Goal: Navigation & Orientation: Find specific page/section

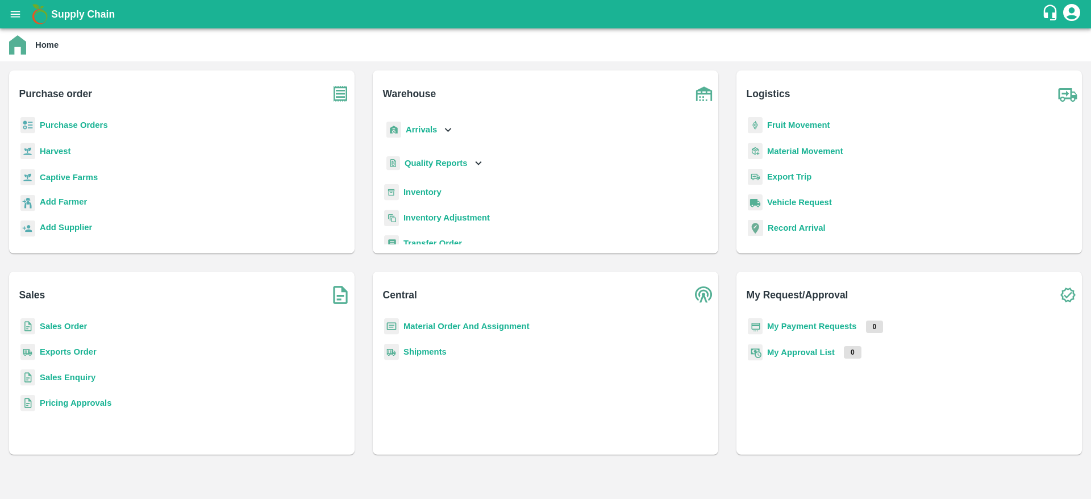
click at [65, 330] on b "Sales Order" at bounding box center [63, 326] width 47 height 9
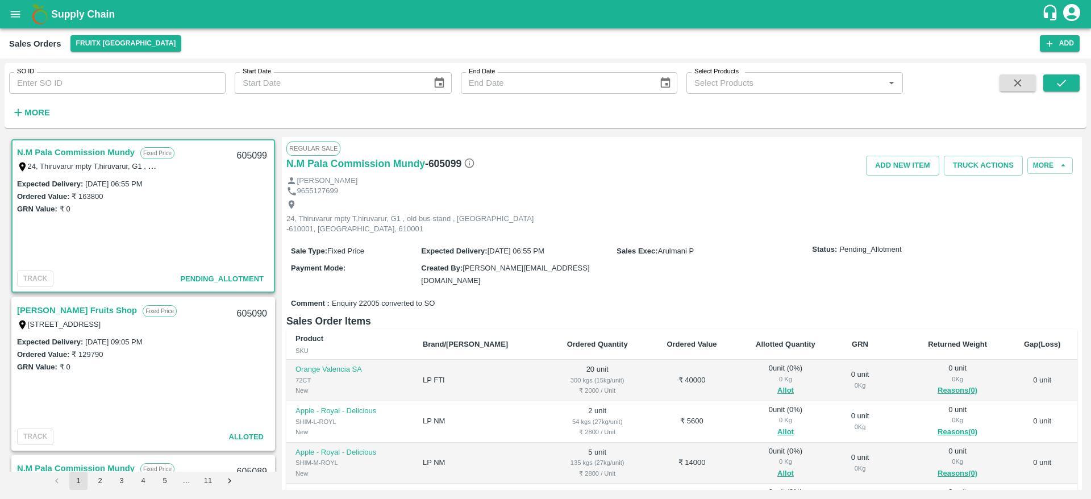
click at [82, 148] on link "N.M Pala Commission Mundy" at bounding box center [76, 152] width 118 height 15
click at [72, 311] on link "[PERSON_NAME] Fruits Shop" at bounding box center [77, 310] width 120 height 15
